Goal: Task Accomplishment & Management: Manage account settings

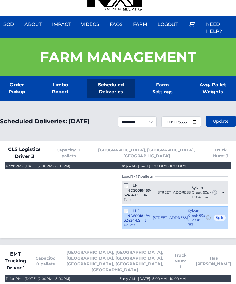
scroll to position [21, 0]
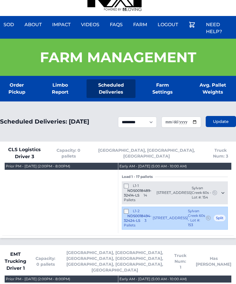
click at [172, 91] on link "Farm Settings" at bounding box center [162, 88] width 35 height 19
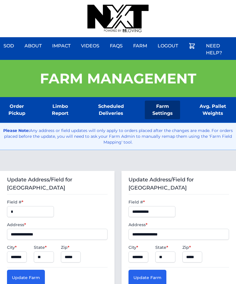
click at [37, 2] on div "Sod About Impact Videos FAQs Need Help? Farm My Account Logout" at bounding box center [118, 18] width 236 height 37
click at [25, 114] on link "Order Pickup" at bounding box center [17, 110] width 34 height 19
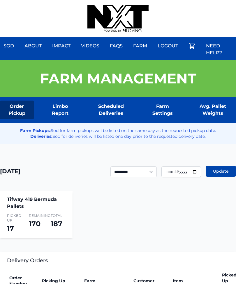
click at [72, 1] on div "Sod About Impact Videos FAQs Need Help? Farm My Account Logout" at bounding box center [118, 18] width 236 height 37
click at [121, 104] on link "Scheduled Deliveries" at bounding box center [110, 110] width 49 height 19
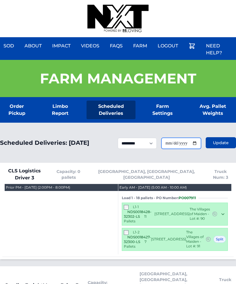
click at [192, 149] on input "**********" at bounding box center [181, 143] width 40 height 11
type input "**********"
click at [224, 148] on button "Update" at bounding box center [220, 142] width 30 height 11
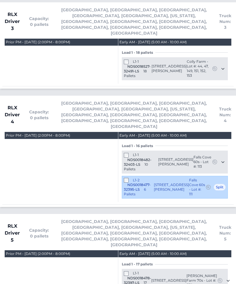
scroll to position [1133, 0]
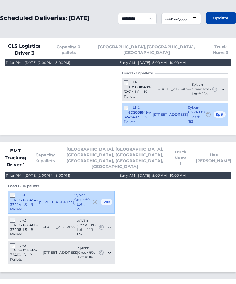
scroll to position [0, 0]
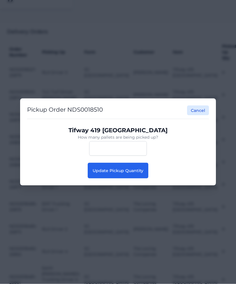
scroll to position [229, 0]
click at [136, 171] on span "Update Pickup Quantity" at bounding box center [118, 170] width 51 height 5
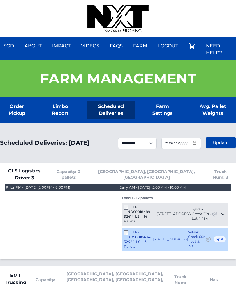
click at [53, 3] on div "Sod About Impact Videos FAQs Need Help? Farm My Account Logout" at bounding box center [118, 18] width 236 height 37
click at [39, 1] on div "Sod About Impact Videos FAQs Need Help? Farm My Account Logout" at bounding box center [118, 18] width 236 height 37
click at [46, 1] on div "Sod About Impact Videos FAQs Need Help? Farm My Account Logout" at bounding box center [118, 18] width 236 height 37
click at [45, 1] on div "Sod About Impact Videos FAQs Need Help? Farm My Account Logout" at bounding box center [118, 18] width 236 height 37
click at [39, 1] on div "Sod About Impact Videos FAQs Need Help? Farm My Account Logout" at bounding box center [118, 18] width 236 height 37
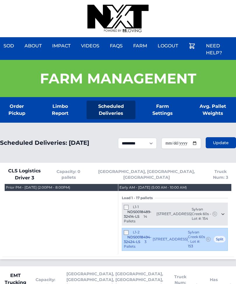
click at [37, 1] on div "Sod About Impact Videos FAQs Need Help? Farm My Account Logout" at bounding box center [118, 18] width 236 height 37
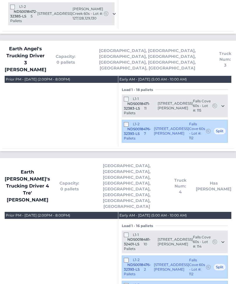
scroll to position [481, 0]
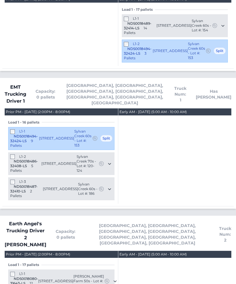
scroll to position [189, 0]
click at [10, 181] on div "L1-3 NDS0018487-32410-LS 2 Pallets 3122 Springs Iris Drive Denver, NC 28037 Syl…" at bounding box center [61, 189] width 106 height 23
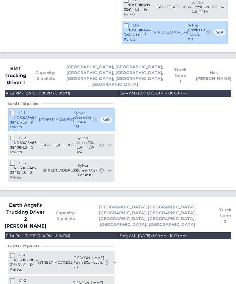
scroll to position [207, 0]
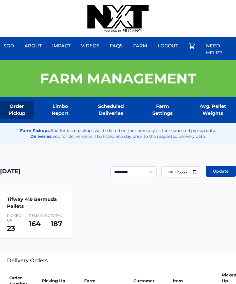
click at [184, 11] on div "Sod About Impact Videos FAQs Need Help? Farm My Account Logout" at bounding box center [118, 18] width 236 height 37
click at [189, 3] on div "Sod About Impact Videos FAQs Need Help? Farm My Account Logout" at bounding box center [118, 18] width 236 height 37
click at [180, 2] on div "Sod About Impact Videos FAQs Need Help? Farm My Account Logout" at bounding box center [118, 18] width 236 height 37
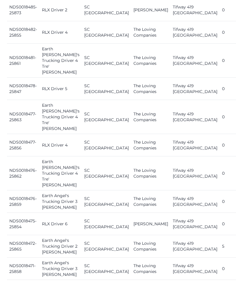
scroll to position [450, 0]
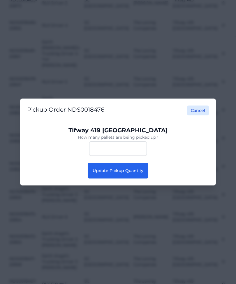
click at [129, 179] on button "Update Pickup Quantity" at bounding box center [118, 171] width 61 height 16
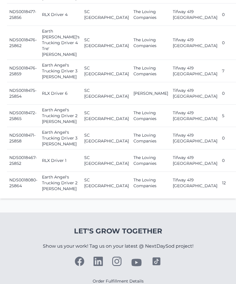
scroll to position [579, 0]
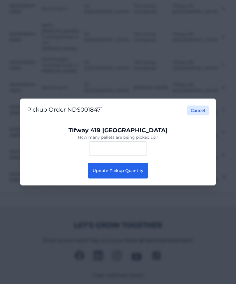
click at [137, 175] on button "Update Pickup Quantity" at bounding box center [118, 171] width 61 height 16
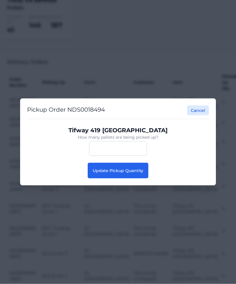
scroll to position [199, 0]
click at [146, 179] on button "Update Pickup Quantity" at bounding box center [118, 171] width 61 height 16
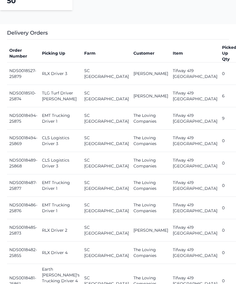
scroll to position [239, 0]
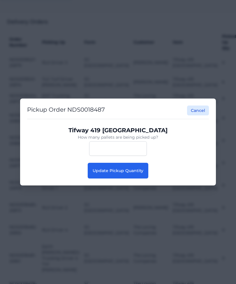
click at [141, 186] on div "Pickup Order NDS0018487 Cancel Tifway 419 Bermuda How many pallets are being pi…" at bounding box center [118, 142] width 196 height 87
click at [143, 177] on button "Update Pickup Quantity" at bounding box center [118, 171] width 61 height 16
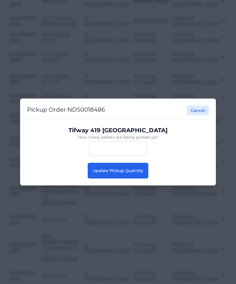
click at [143, 179] on button "Update Pickup Quantity" at bounding box center [118, 171] width 61 height 16
